Goal: Task Accomplishment & Management: Manage account settings

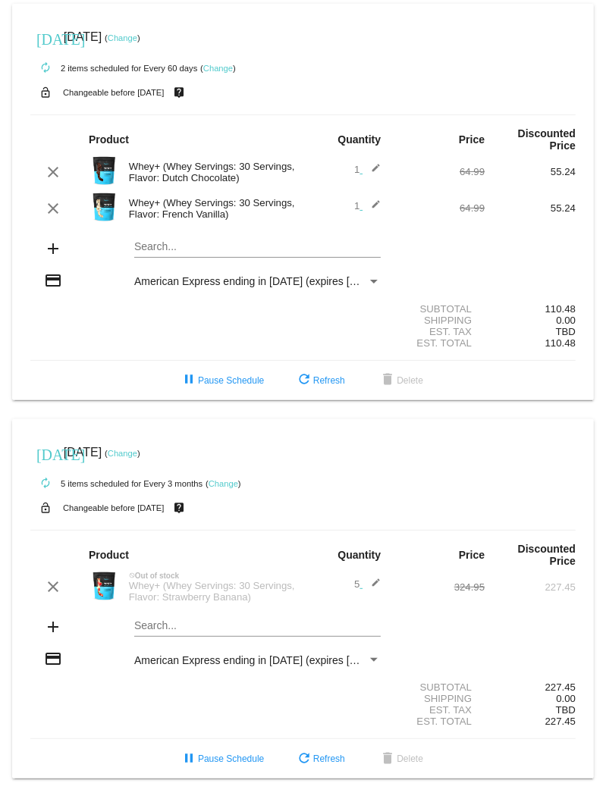
drag, startPoint x: 247, startPoint y: 605, endPoint x: 165, endPoint y: 603, distance: 82.7
click at [165, 603] on div "Whey+ (Whey Servings: 30 Servings, Flavor: Strawberry Banana)" at bounding box center [212, 591] width 182 height 23
copy div "Strawberry Banana"
click at [219, 486] on link "Change" at bounding box center [224, 483] width 30 height 9
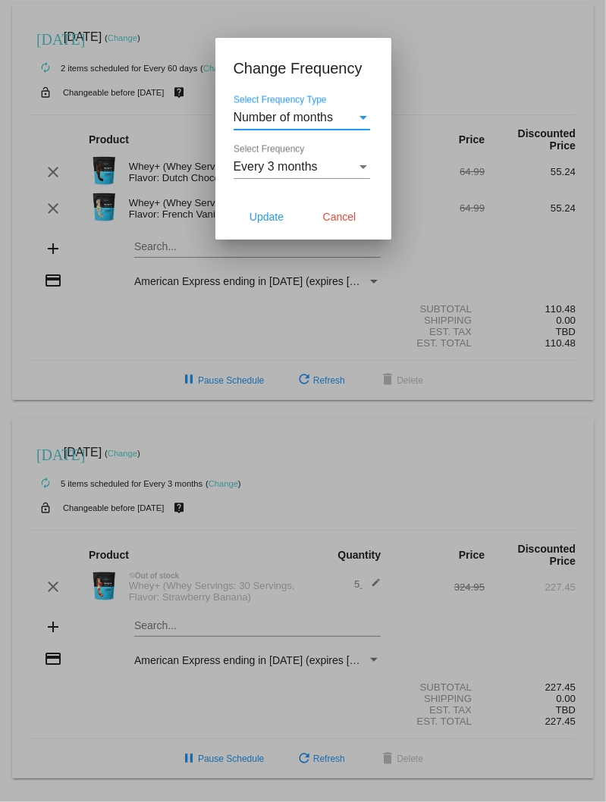
click at [369, 162] on div "Select Frequency" at bounding box center [363, 167] width 14 height 14
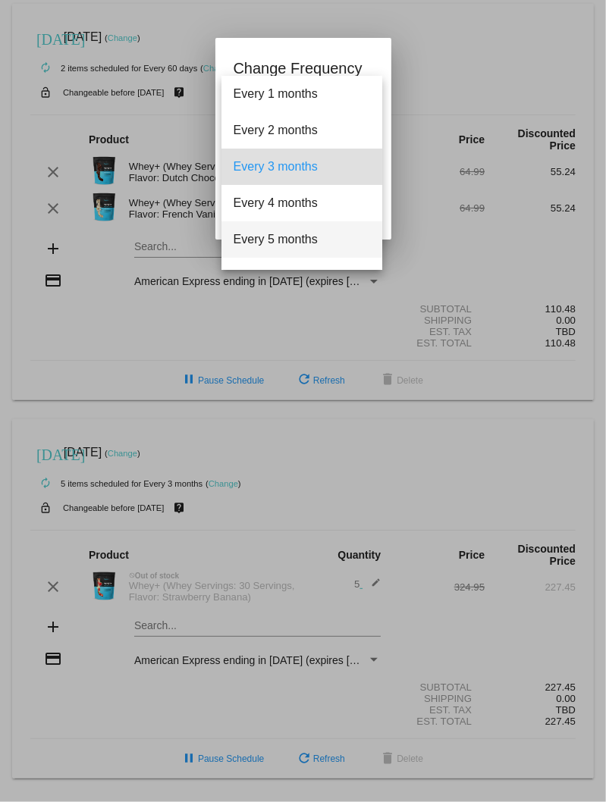
click at [317, 235] on span "Every 5 months" at bounding box center [302, 239] width 137 height 36
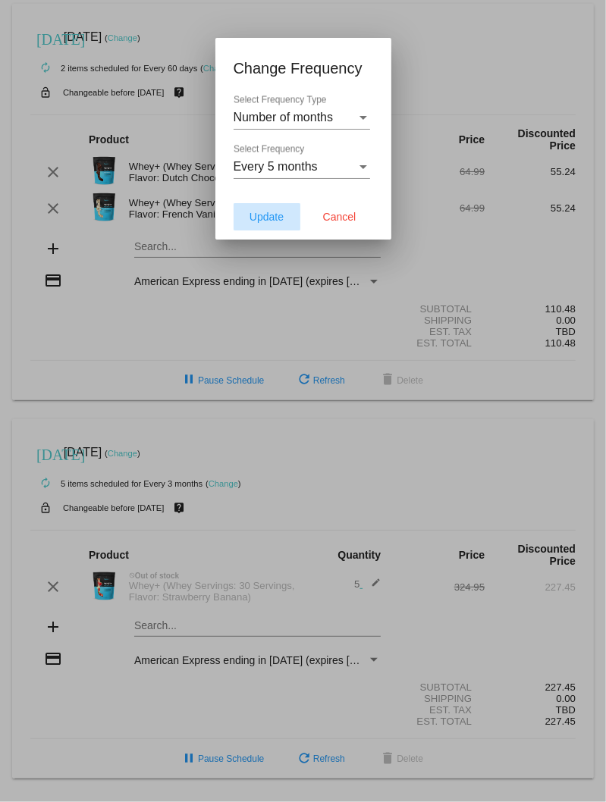
click at [268, 218] on span "Update" at bounding box center [267, 217] width 34 height 12
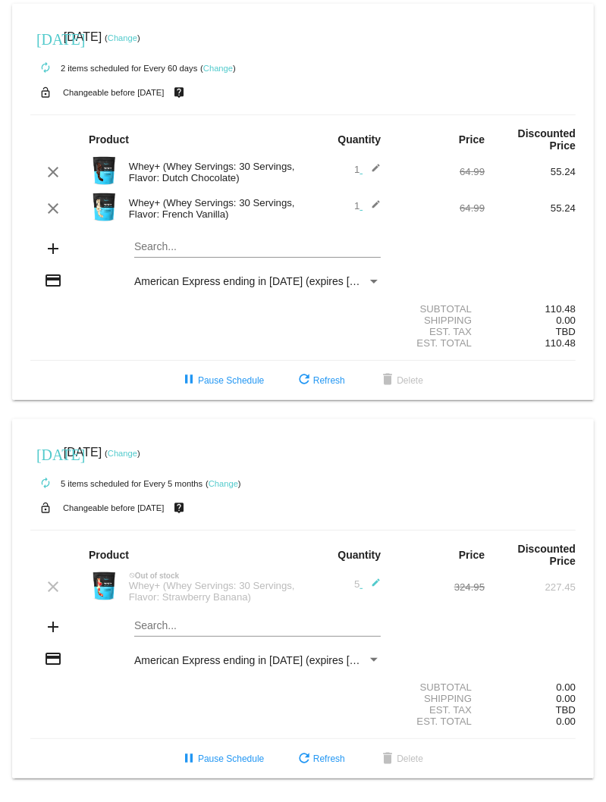
click at [223, 485] on link "Change" at bounding box center [224, 483] width 30 height 9
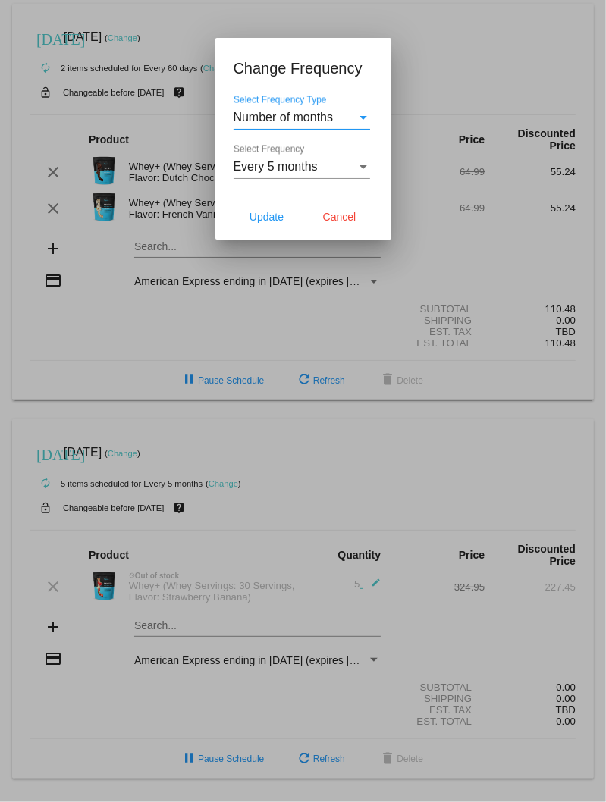
click at [366, 162] on div "Select Frequency" at bounding box center [363, 167] width 14 height 14
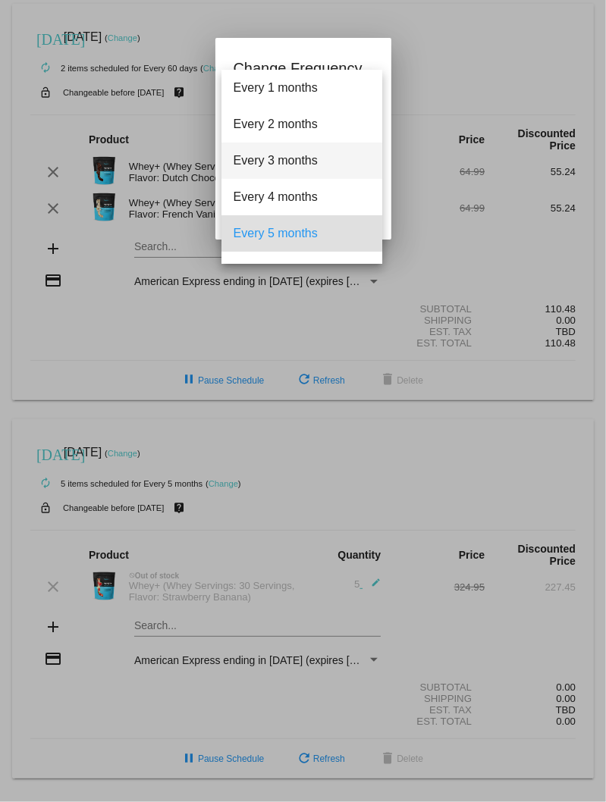
click at [306, 168] on span "Every 3 months" at bounding box center [302, 161] width 137 height 36
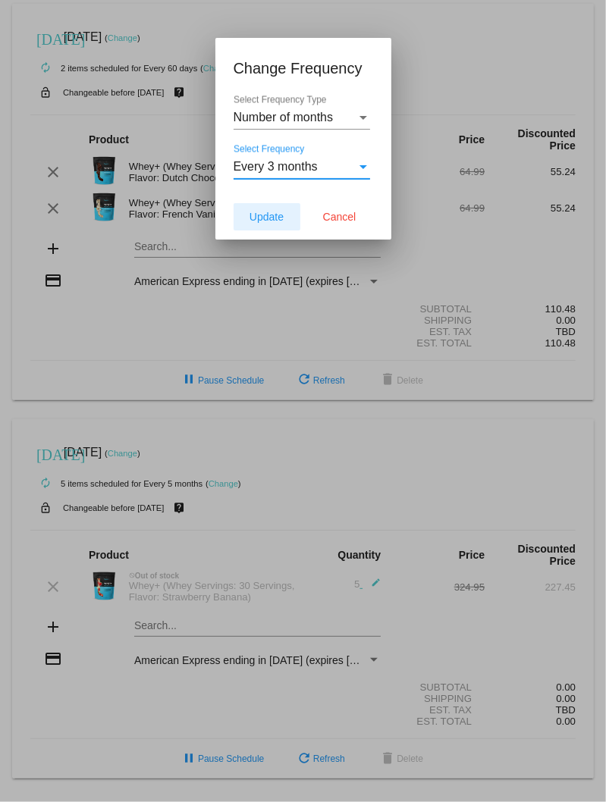
click at [275, 212] on span "Update" at bounding box center [267, 217] width 34 height 12
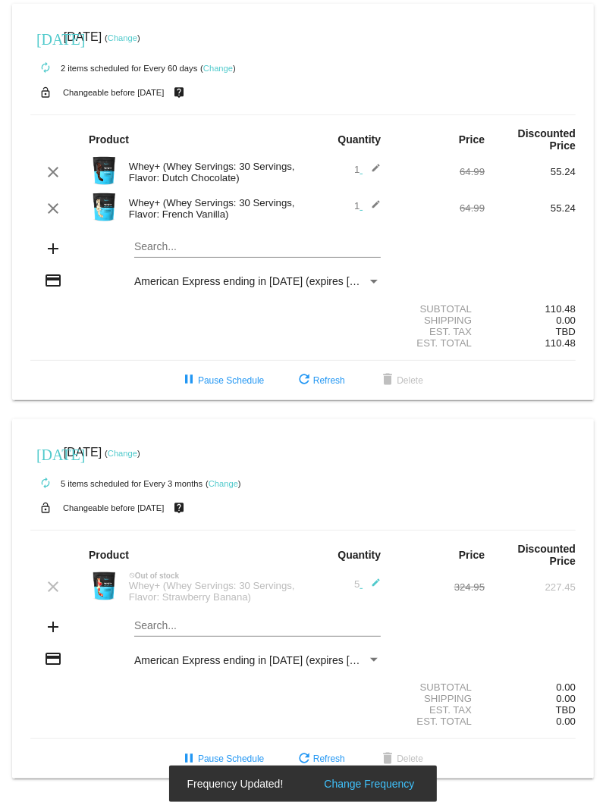
click at [137, 455] on link "Change" at bounding box center [123, 453] width 30 height 9
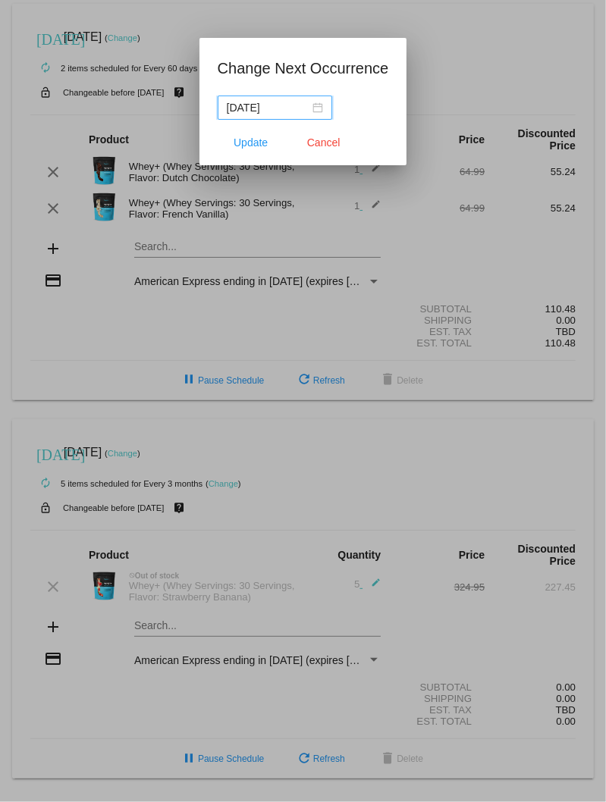
click at [314, 110] on div "[DATE]" at bounding box center [275, 107] width 96 height 17
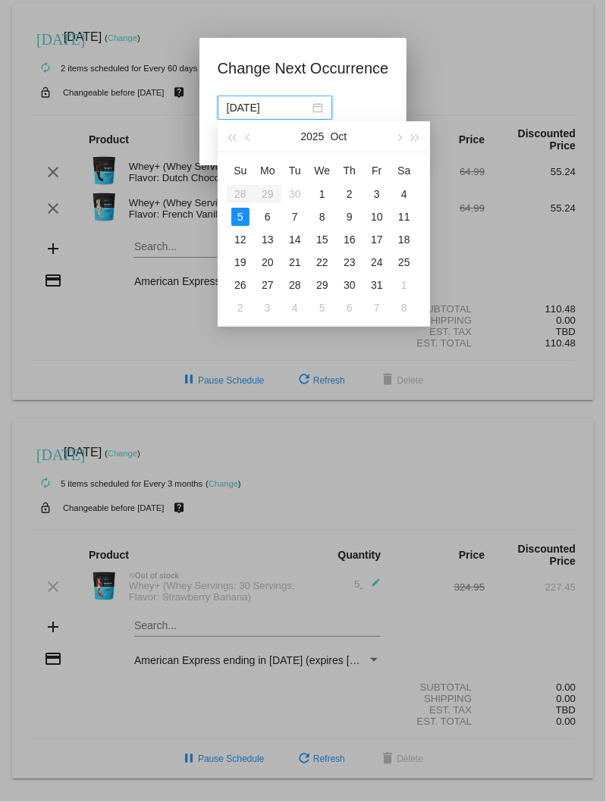
click at [415, 423] on div at bounding box center [303, 401] width 606 height 802
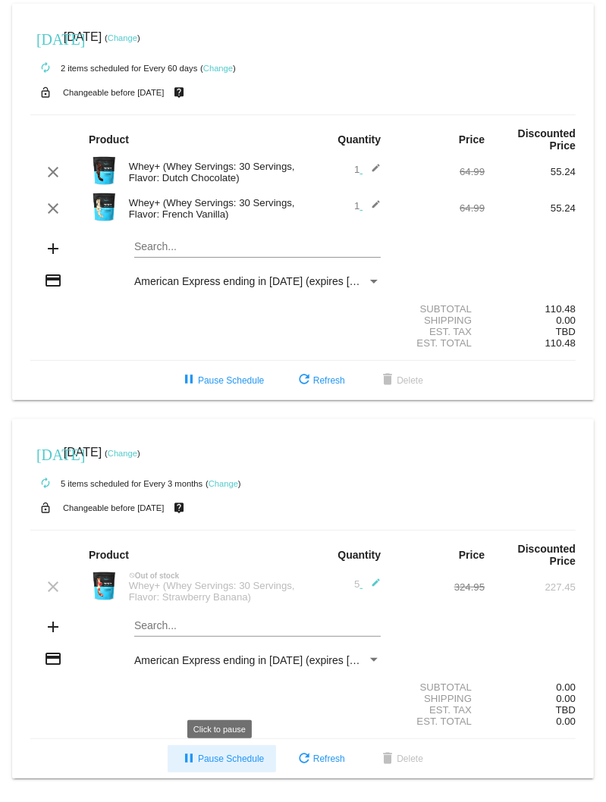
click at [228, 764] on span "pause Pause Schedule" at bounding box center [222, 759] width 84 height 11
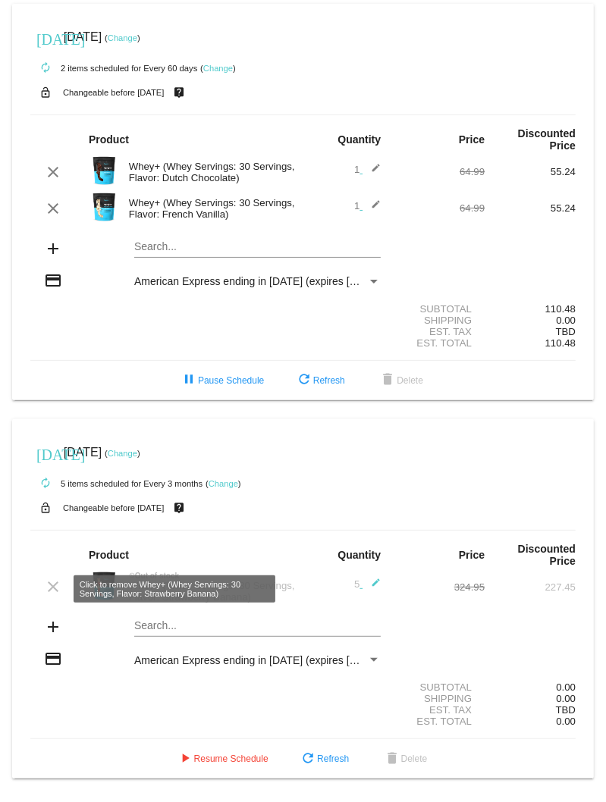
click at [52, 587] on mat-icon "clear" at bounding box center [53, 587] width 18 height 18
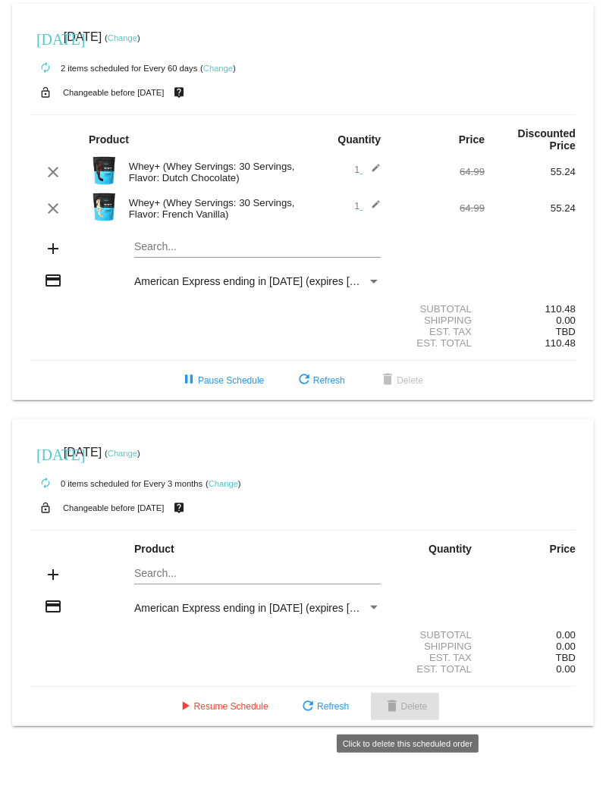
click at [392, 709] on mat-icon "delete" at bounding box center [392, 707] width 18 height 18
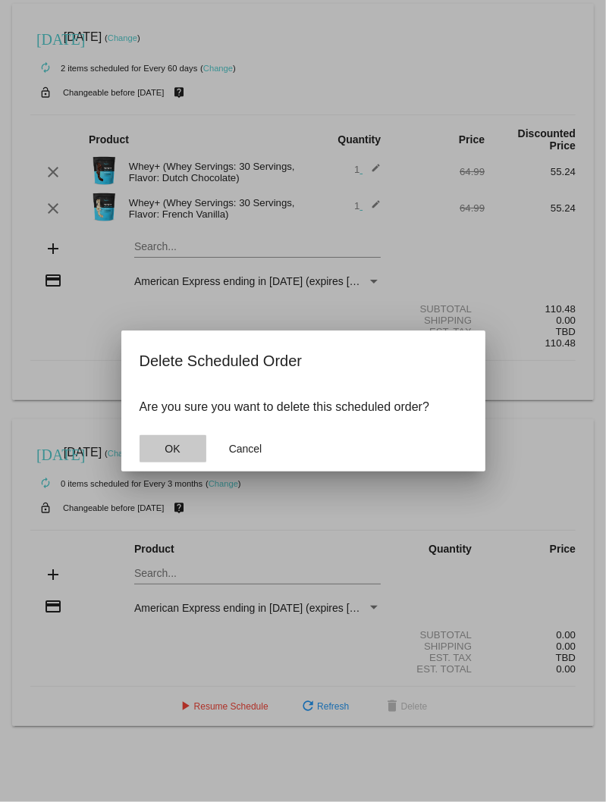
click at [188, 438] on button "OK" at bounding box center [173, 448] width 67 height 27
